Goal: Task Accomplishment & Management: Use online tool/utility

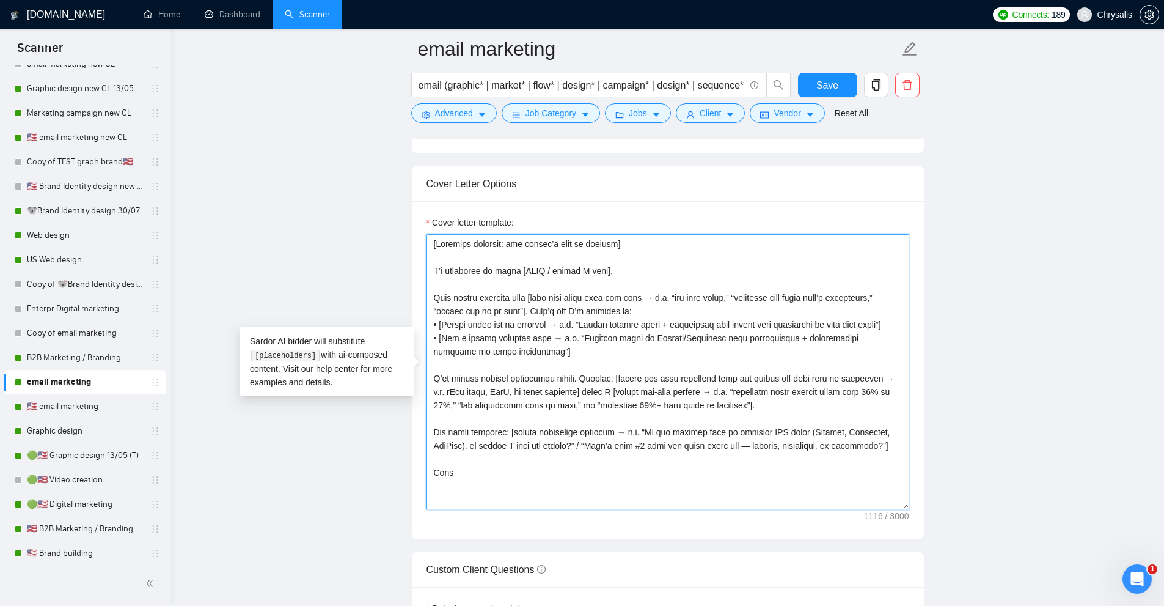
scroll to position [611, 0]
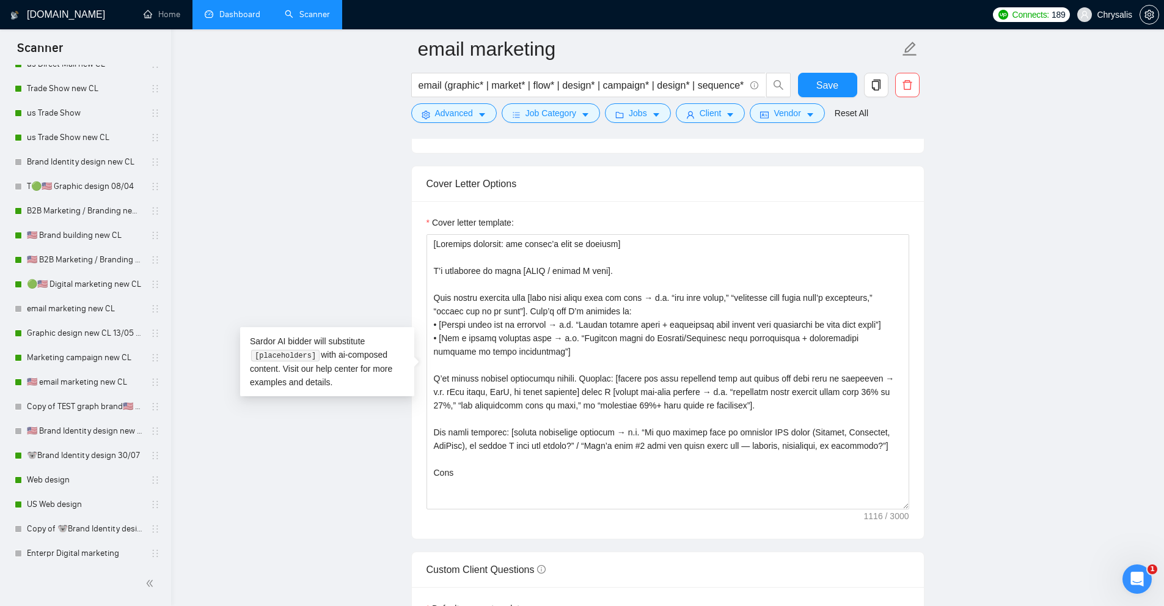
click at [246, 20] on link "Dashboard" at bounding box center [233, 14] width 56 height 10
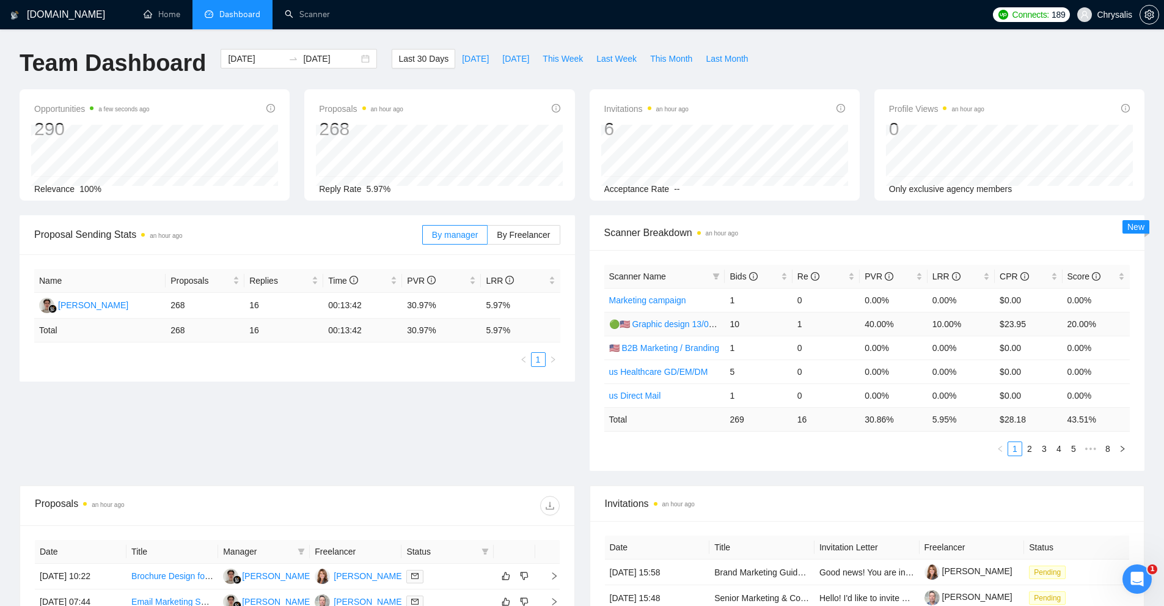
click at [665, 326] on link "🟢🇺🇸 Graphic design 13/05 (T)" at bounding box center [668, 324] width 118 height 10
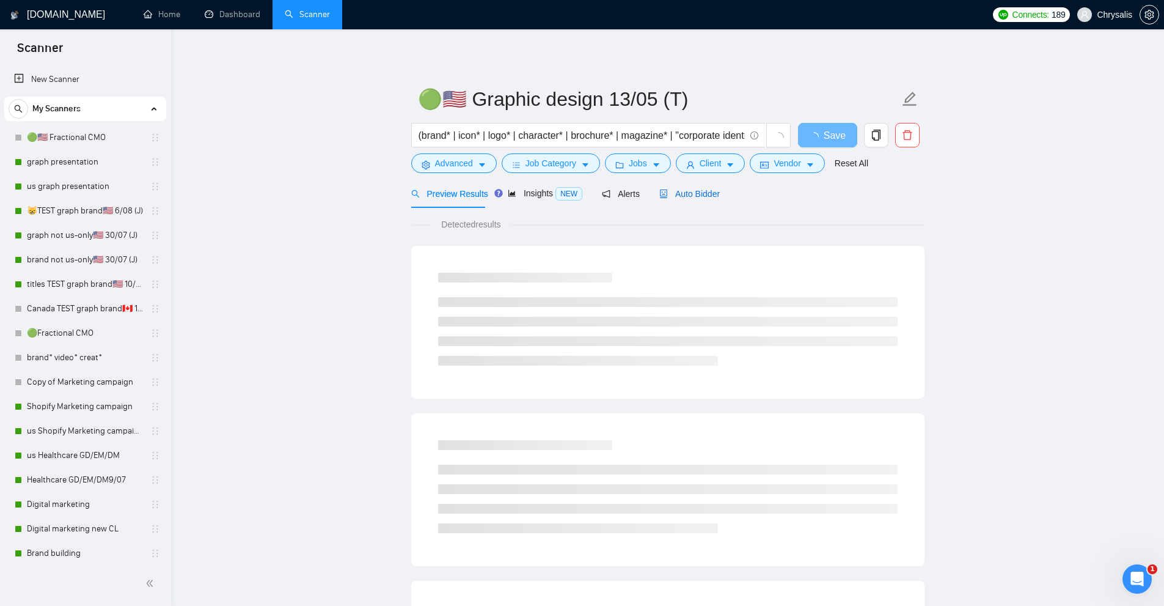
click at [676, 197] on span "Auto Bidder" at bounding box center [690, 194] width 61 height 10
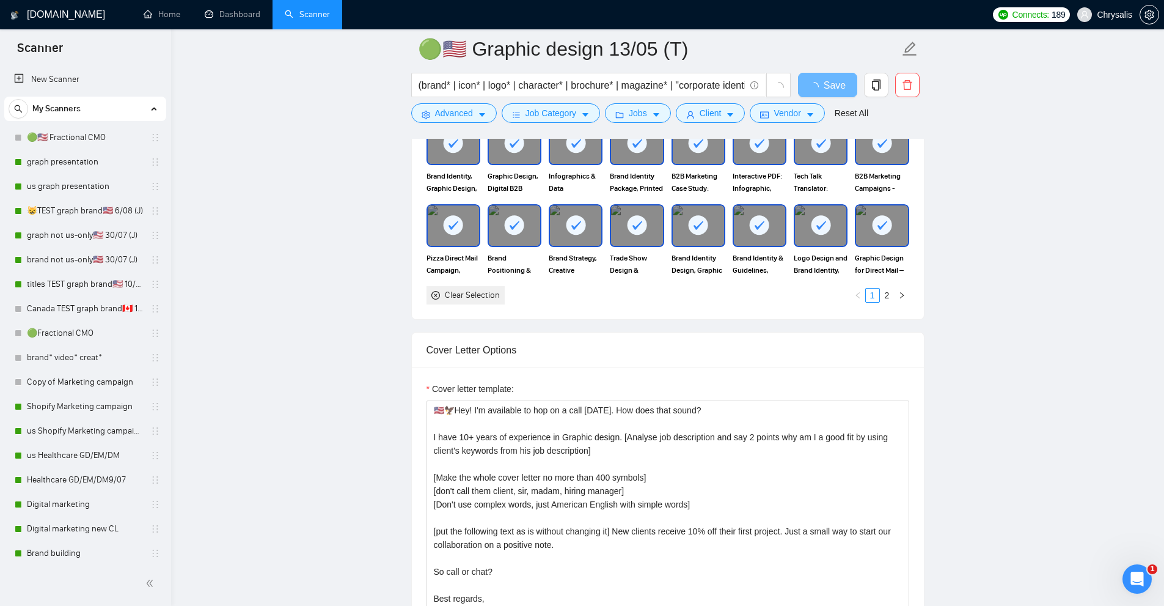
scroll to position [1284, 0]
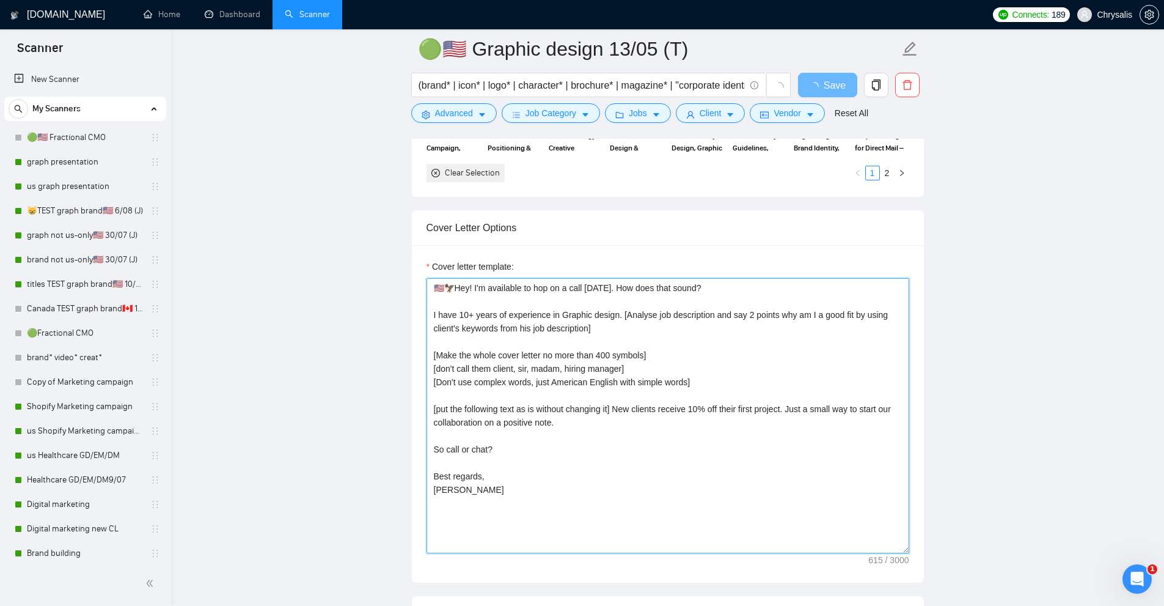
click at [650, 374] on textarea "🇺🇸🦅Hey! I'm available to hop on a call [DATE]. How does that sound? I have 10+ …" at bounding box center [668, 415] width 483 height 275
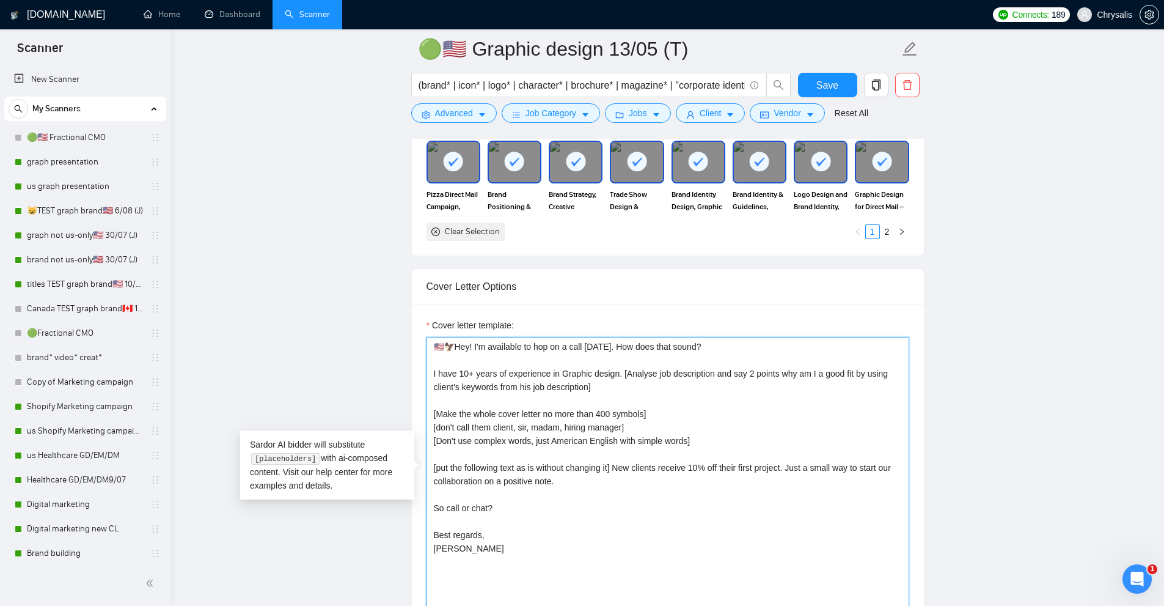
drag, startPoint x: 630, startPoint y: 384, endPoint x: 620, endPoint y: 372, distance: 15.7
click at [620, 372] on textarea "🇺🇸🦅Hey! I'm available to hop on a call [DATE]. How does that sound? I have 10+ …" at bounding box center [668, 474] width 483 height 275
click at [457, 416] on textarea "🇺🇸🦅Hey! I'm available to hop on a call [DATE]. How does that sound? I have 10+ …" at bounding box center [668, 474] width 483 height 275
drag, startPoint x: 457, startPoint y: 416, endPoint x: 512, endPoint y: 436, distance: 58.6
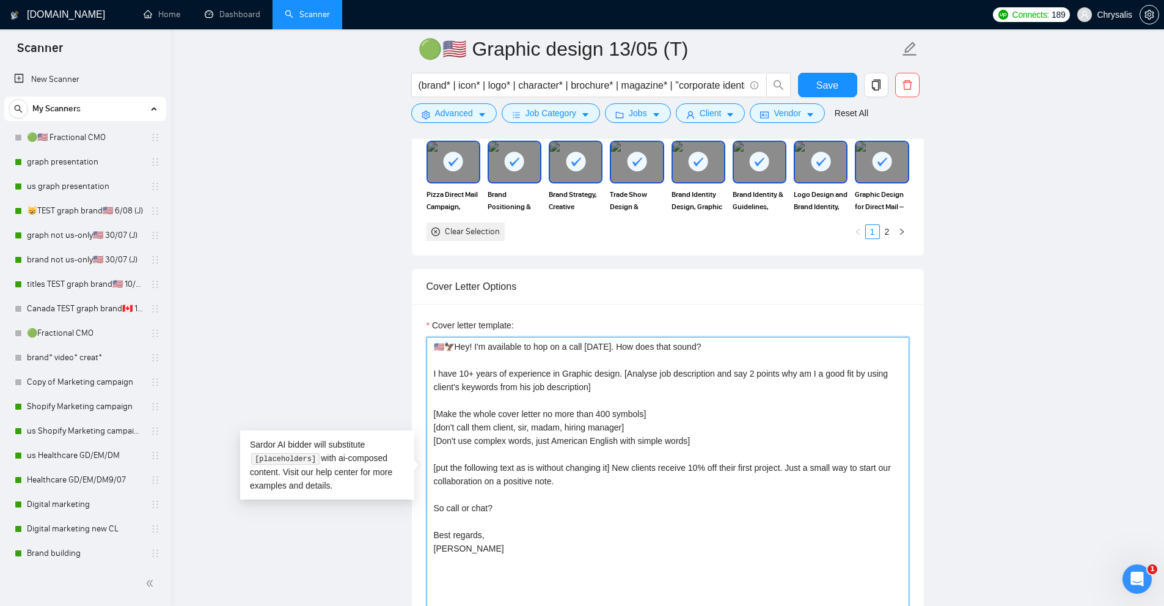
click at [512, 436] on textarea "🇺🇸🦅Hey! I'm available to hop on a call [DATE]. How does that sound? I have 10+ …" at bounding box center [668, 474] width 483 height 275
click at [481, 469] on textarea "🇺🇸🦅Hey! I'm available to hop on a call [DATE]. How does that sound? I have 10+ …" at bounding box center [668, 474] width 483 height 275
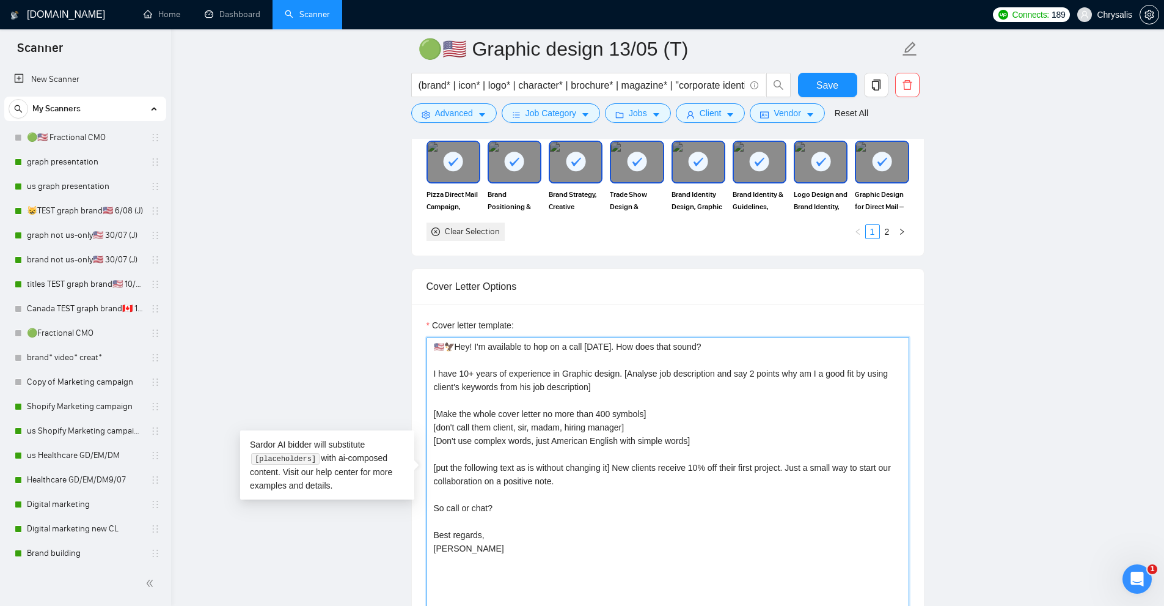
drag, startPoint x: 608, startPoint y: 480, endPoint x: 616, endPoint y: 469, distance: 13.5
click at [616, 469] on textarea "🇺🇸🦅Hey! I'm available to hop on a call [DATE]. How does that sound? I have 10+ …" at bounding box center [668, 474] width 483 height 275
click at [567, 439] on textarea "🇺🇸🦅Hey! I'm available to hop on a call [DATE]. How does that sound? I have 10+ …" at bounding box center [668, 474] width 483 height 275
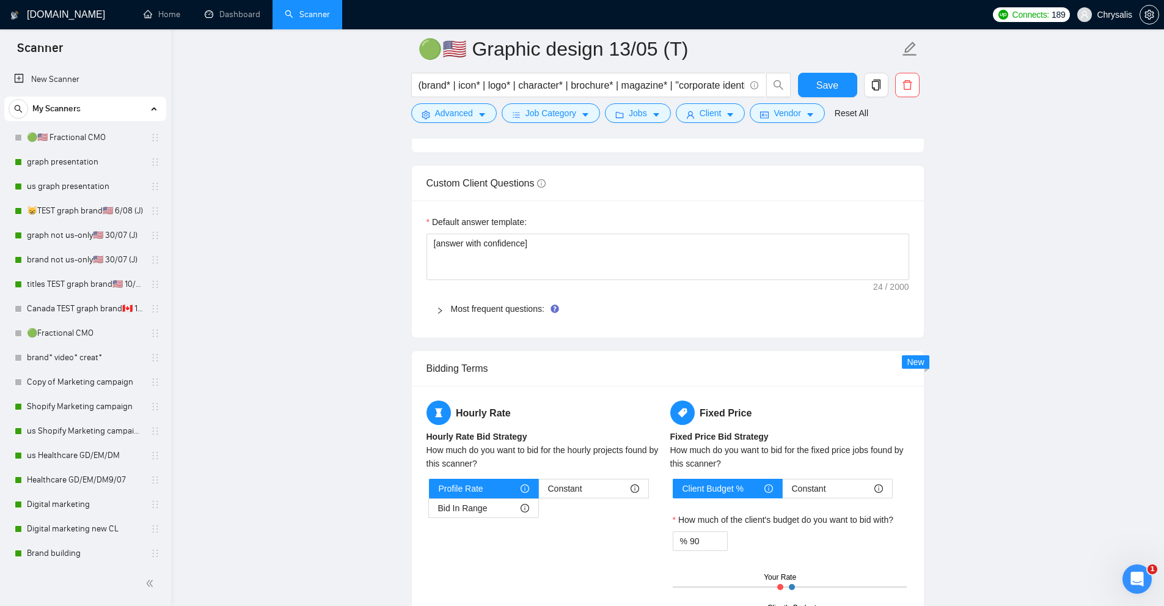
scroll to position [1711, 0]
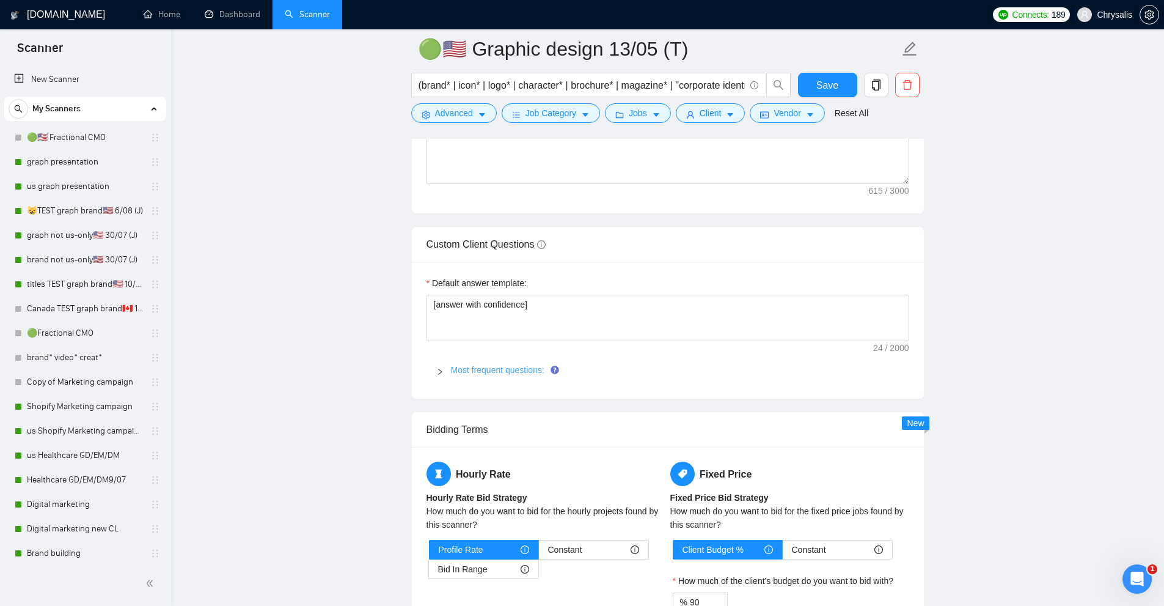
click at [486, 365] on link "Most frequent questions:" at bounding box center [498, 370] width 94 height 10
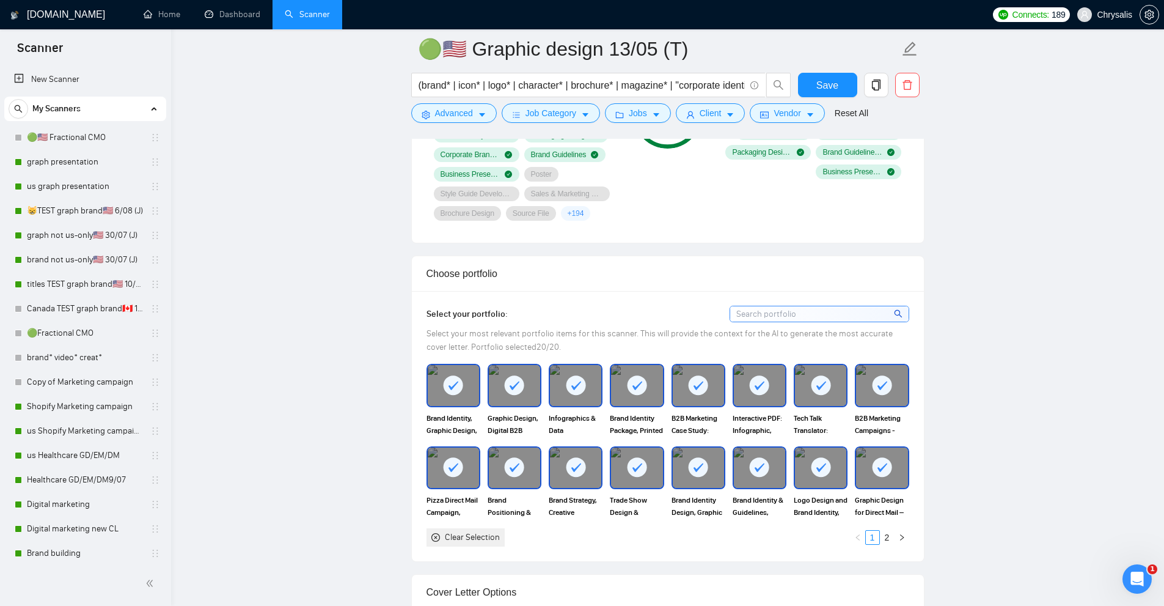
scroll to position [856, 0]
